Goal: Find specific page/section: Find specific page/section

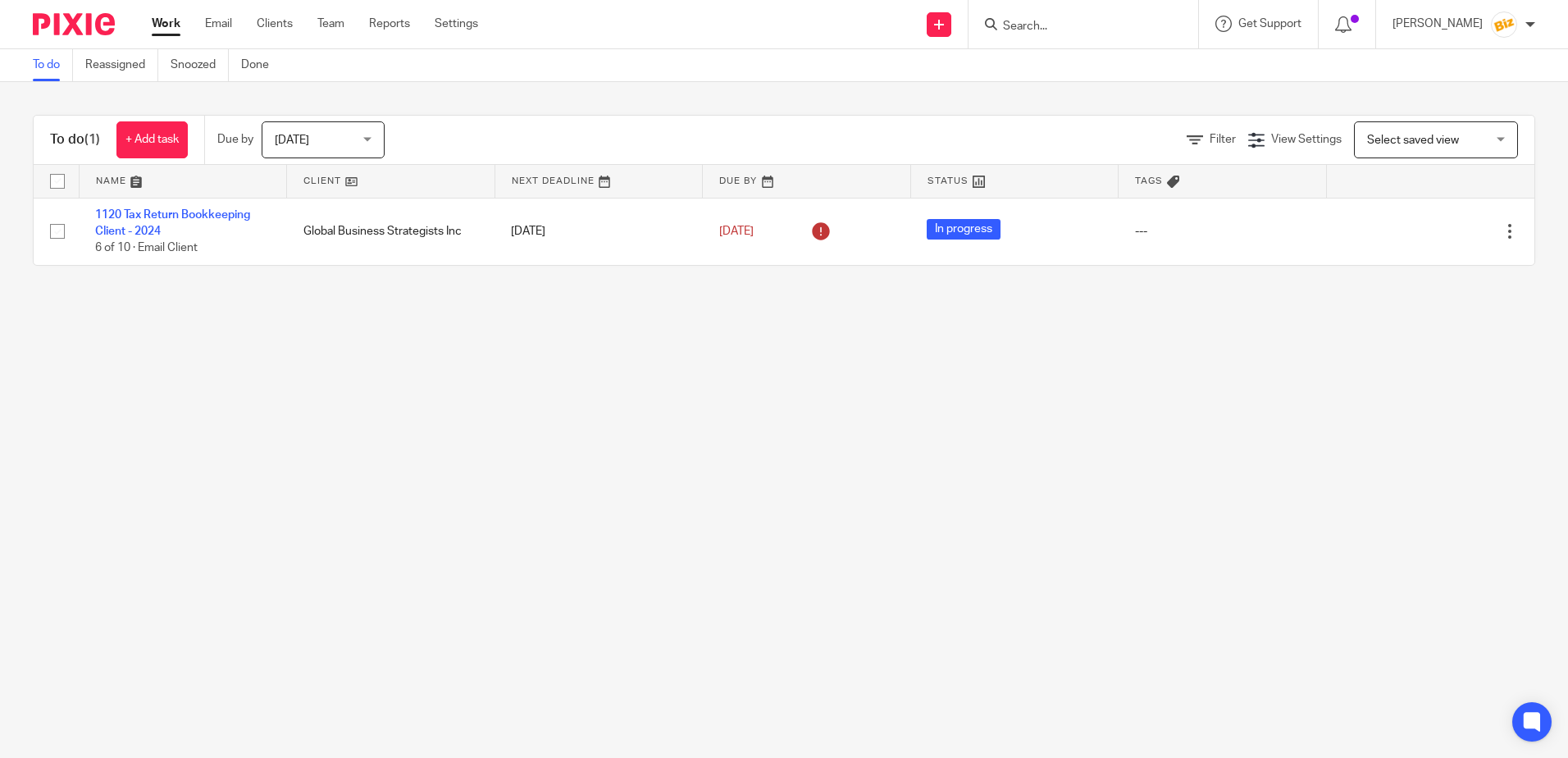
click at [1058, 25] on input "Search" at bounding box center [1075, 26] width 147 height 15
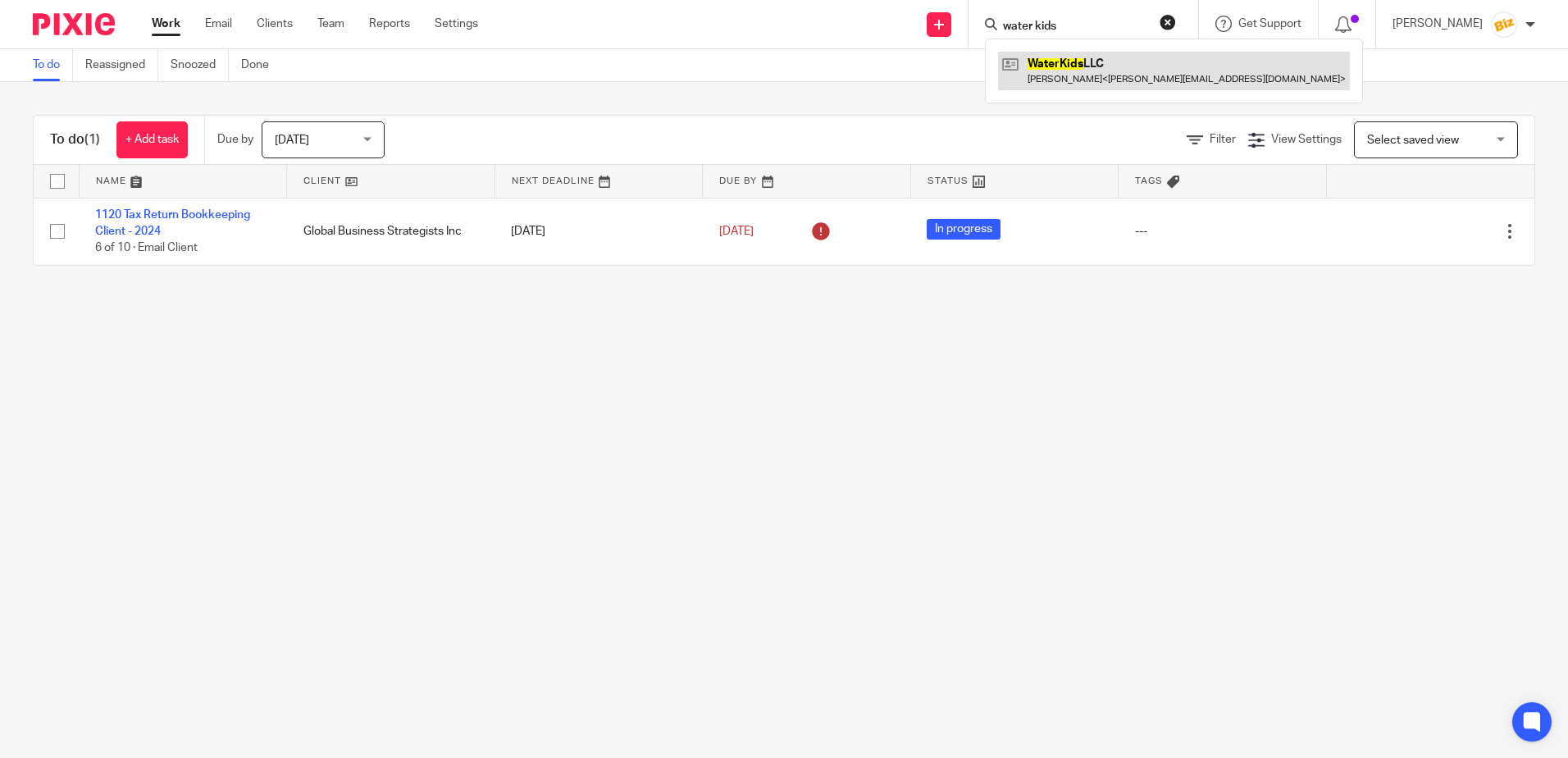
type input "water kids"
click at [1142, 64] on link at bounding box center [1174, 70] width 352 height 38
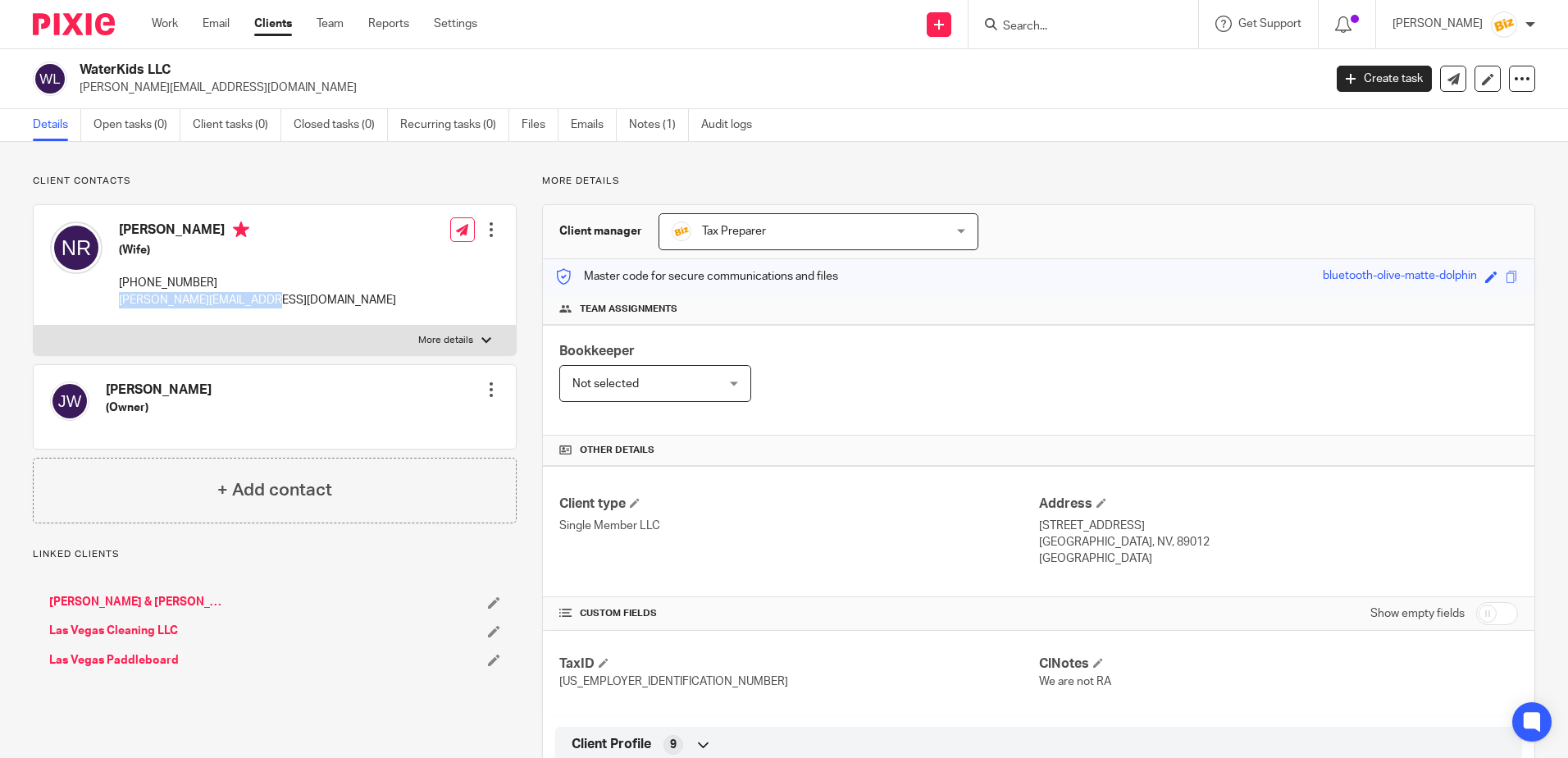
drag, startPoint x: 260, startPoint y: 300, endPoint x: 117, endPoint y: 309, distance: 143.3
click at [117, 309] on div "[PERSON_NAME] (Wife) [PHONE_NUMBER] [EMAIL_ADDRESS][DOMAIN_NAME] Edit contact C…" at bounding box center [274, 266] width 482 height 121
copy p "[PERSON_NAME][EMAIL_ADDRESS][DOMAIN_NAME]"
click at [647, 122] on link "Notes (1)" at bounding box center [659, 124] width 60 height 32
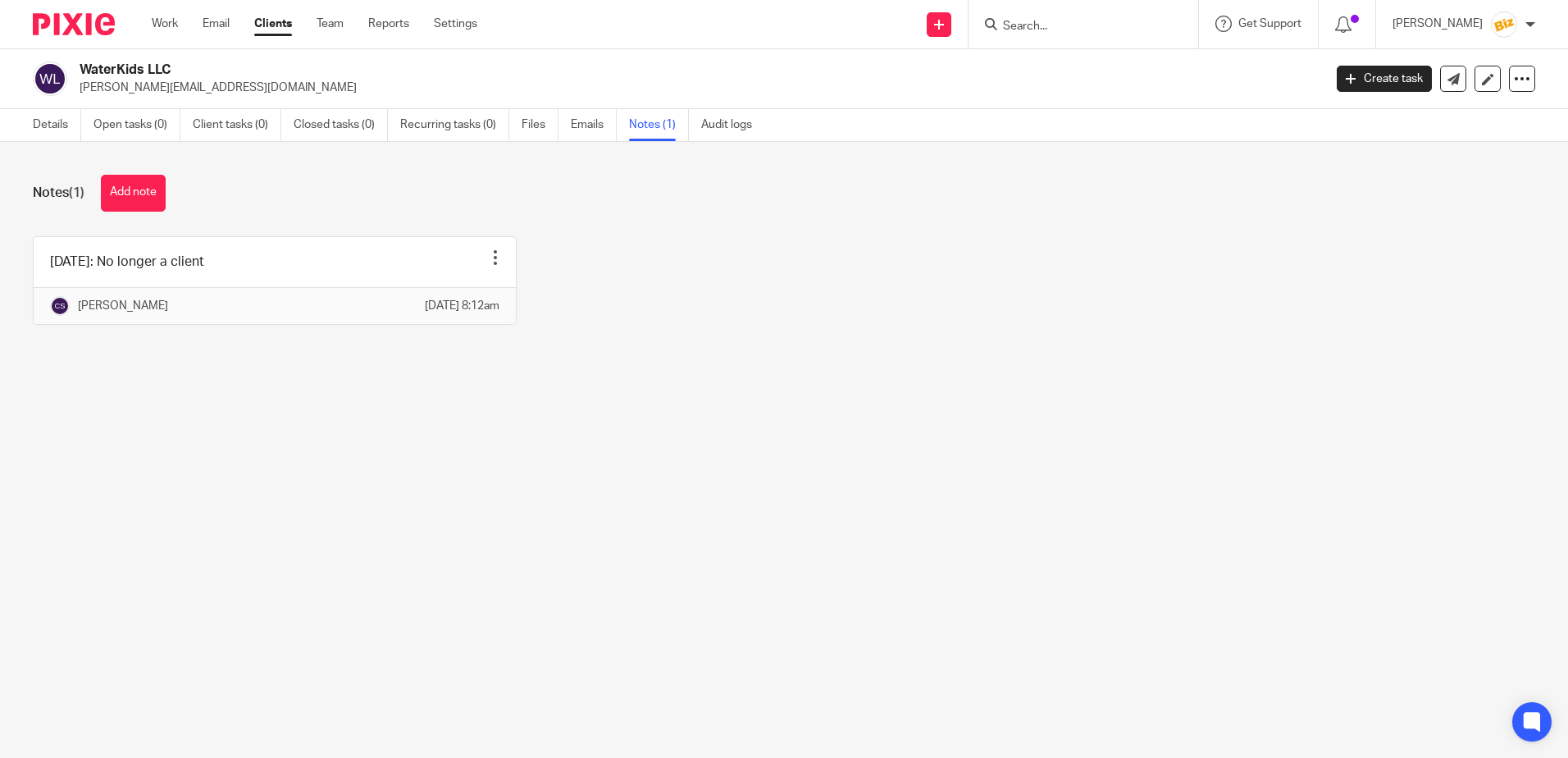
click at [1084, 25] on input "Search" at bounding box center [1075, 26] width 147 height 15
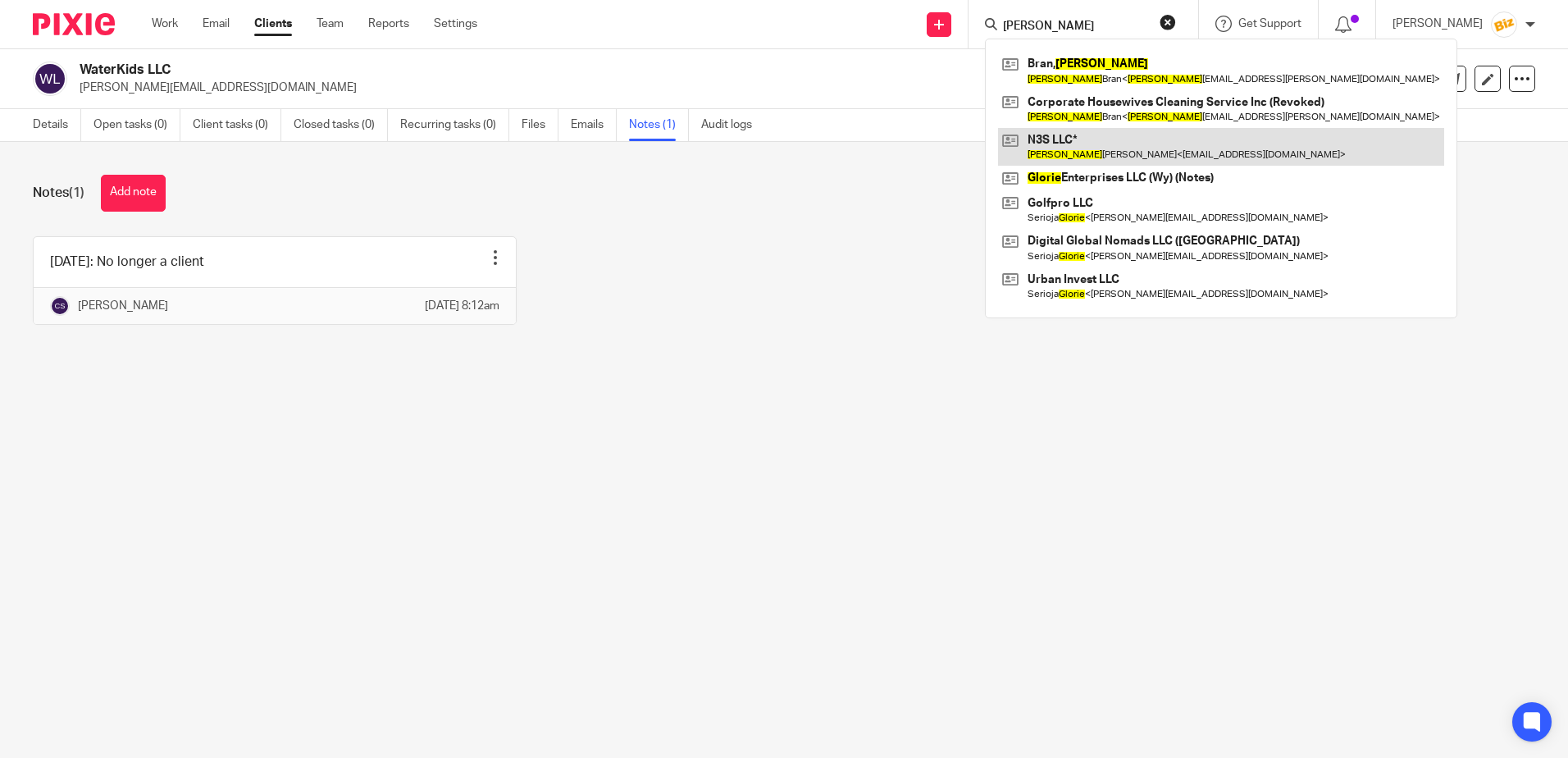
type input "gloria"
click at [1104, 143] on link at bounding box center [1220, 146] width 446 height 38
